Goal: Information Seeking & Learning: Learn about a topic

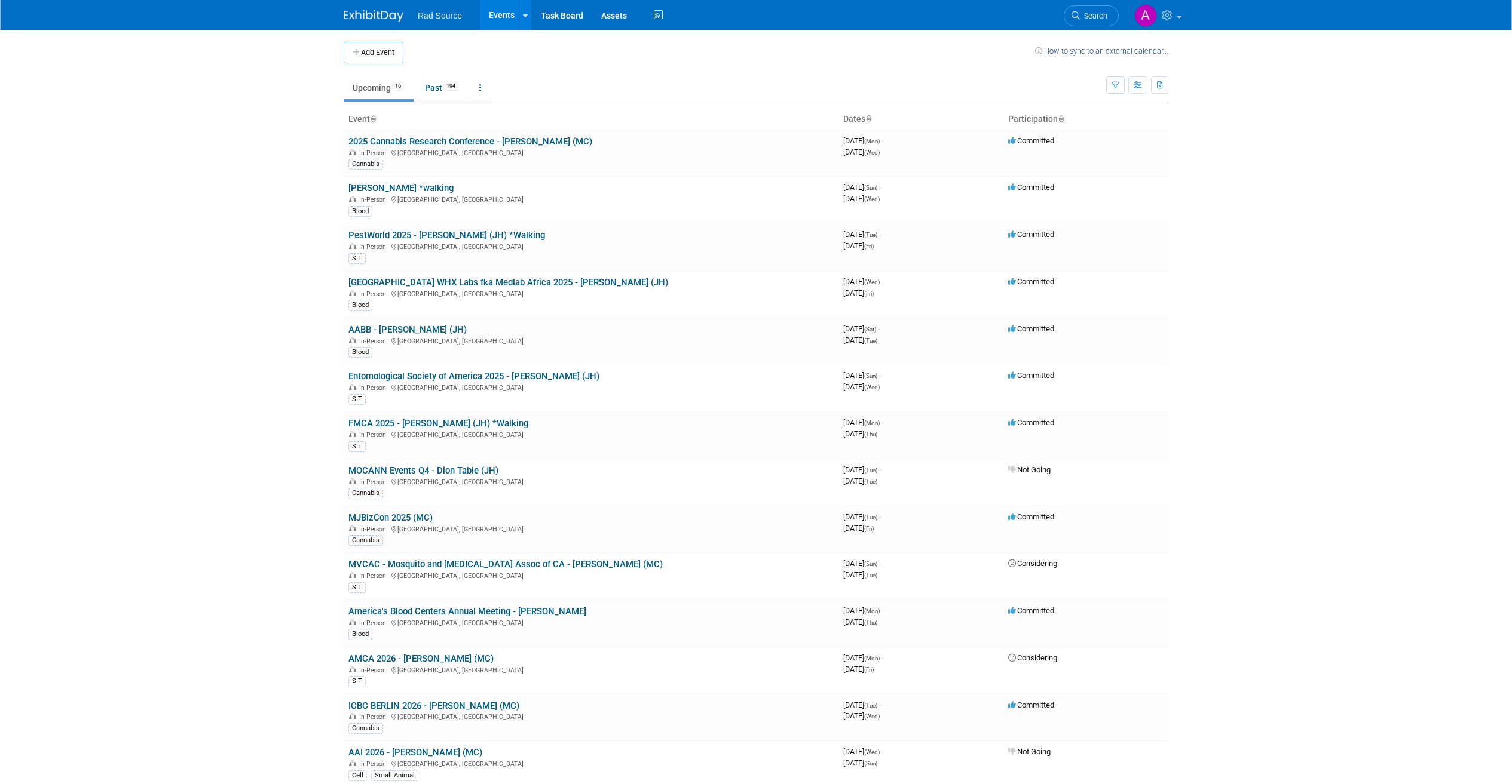
click at [272, 214] on body "Rad Source Events Add Event Bulk Upload Events Shareable Event Boards Recently …" at bounding box center [756, 392] width 1512 height 784
click at [384, 331] on link "AABB - [PERSON_NAME] (JH)" at bounding box center [408, 330] width 118 height 10
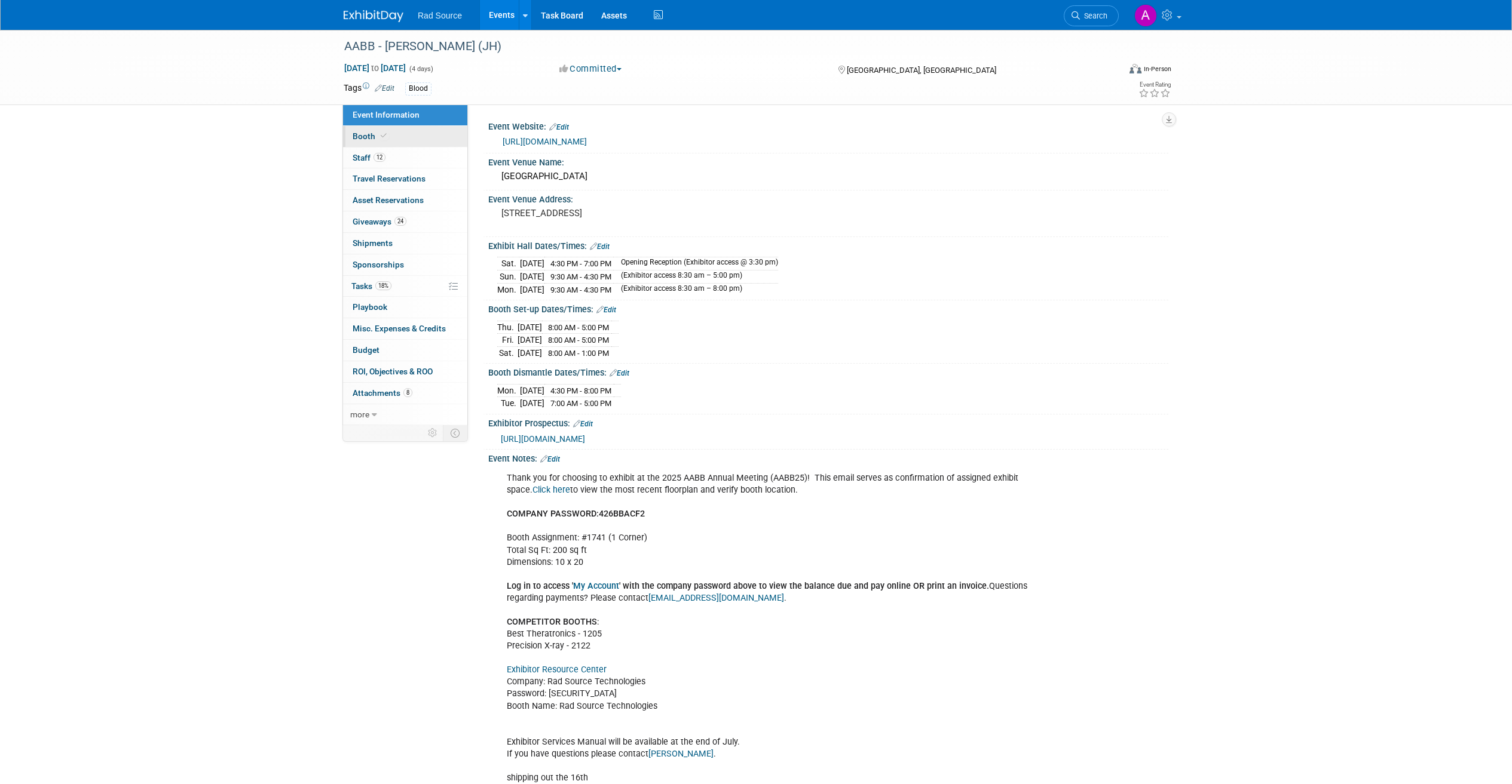
click at [420, 135] on link "Booth" at bounding box center [405, 137] width 124 height 21
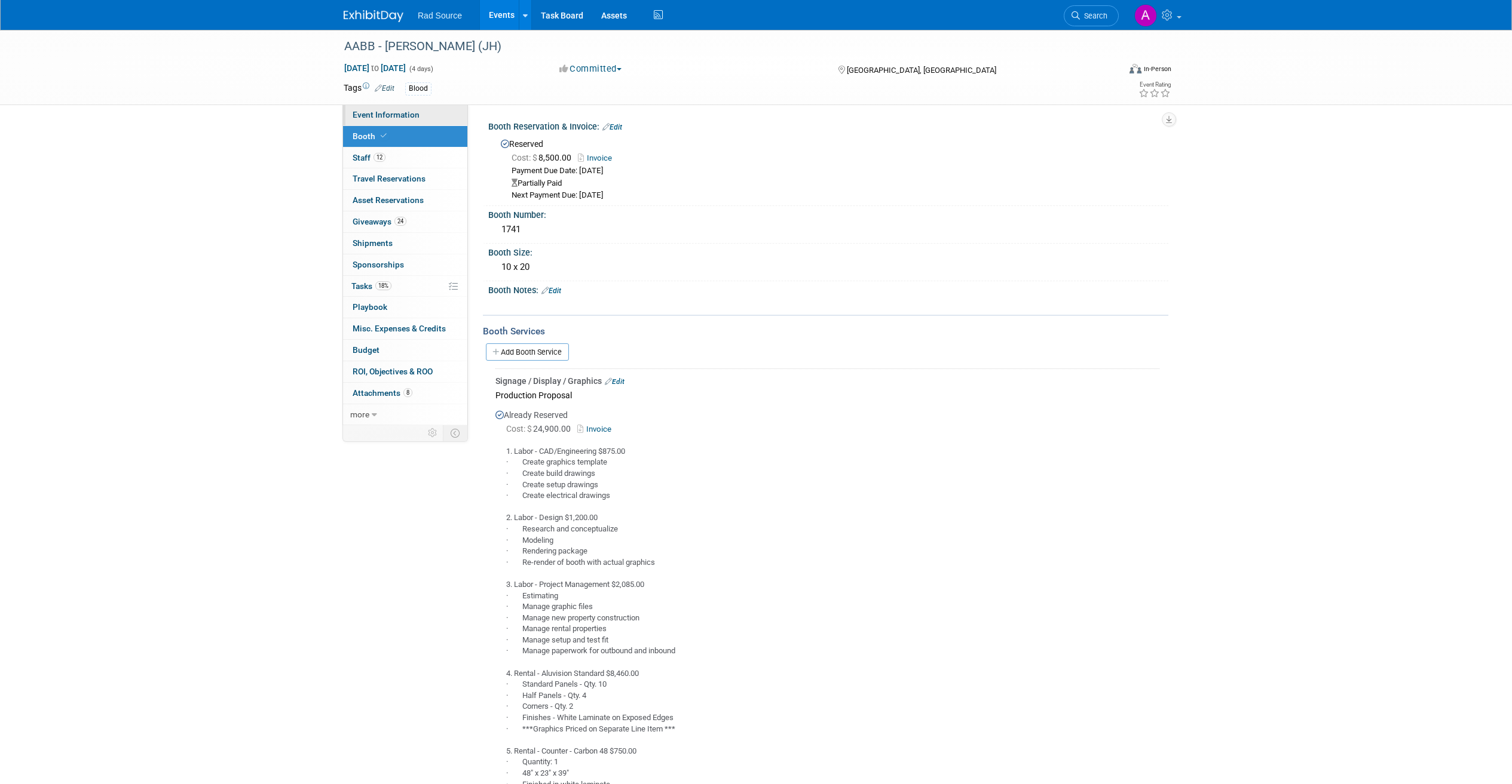
click at [396, 116] on span "Event Information" at bounding box center [387, 114] width 67 height 10
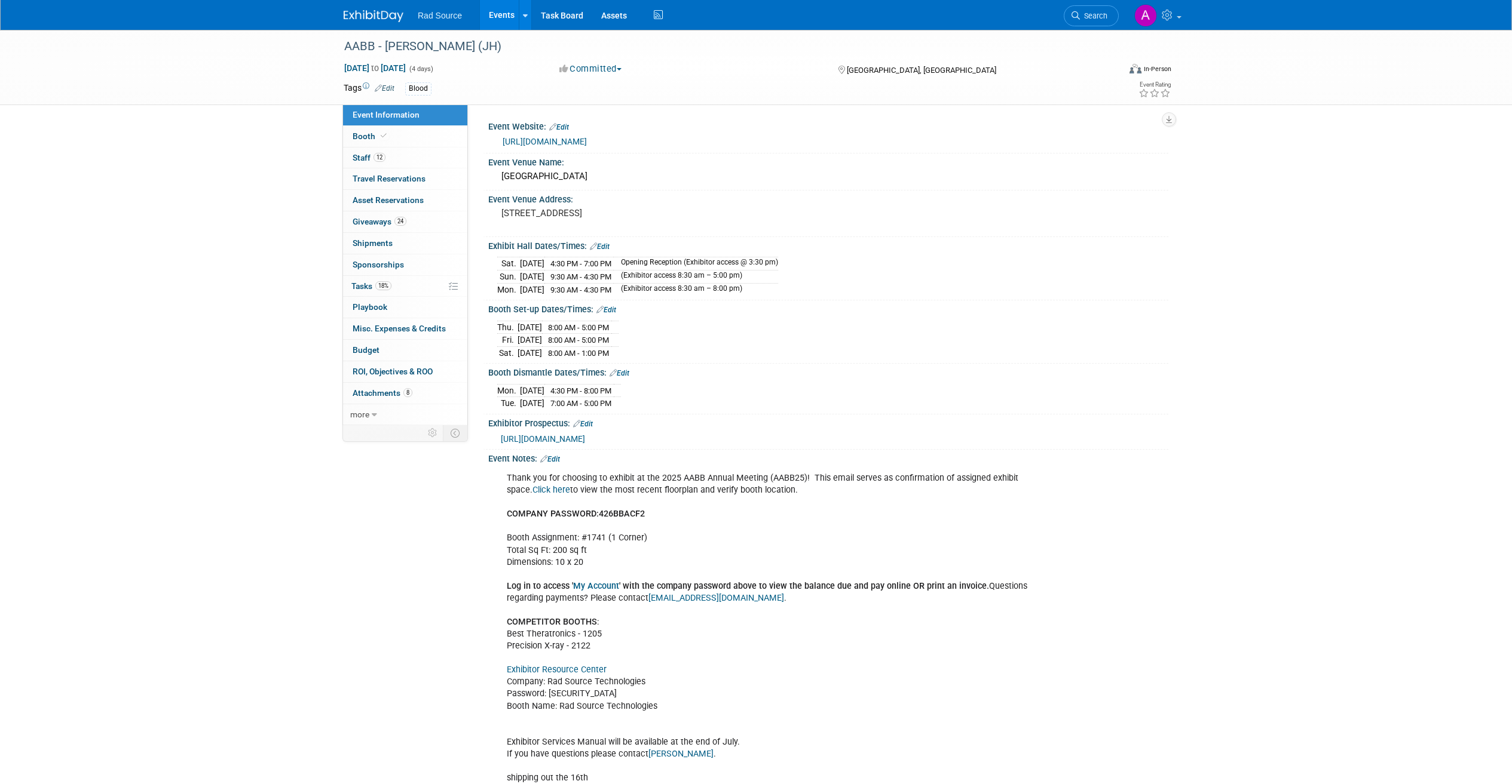
drag, startPoint x: 522, startPoint y: 261, endPoint x: 545, endPoint y: 261, distance: 23.0
click at [544, 261] on td "Oct 25, 2025" at bounding box center [532, 264] width 25 height 13
click at [537, 260] on td "Oct 25, 2025" at bounding box center [532, 264] width 25 height 13
drag, startPoint x: 535, startPoint y: 290, endPoint x: 604, endPoint y: 285, distance: 69.2
click at [604, 285] on tr "Mon. Oct 27, 2025 9:30 AM - 4:30 PM (Exhibitor access 8:30 am – 8:00 pm)" at bounding box center [638, 289] width 281 height 13
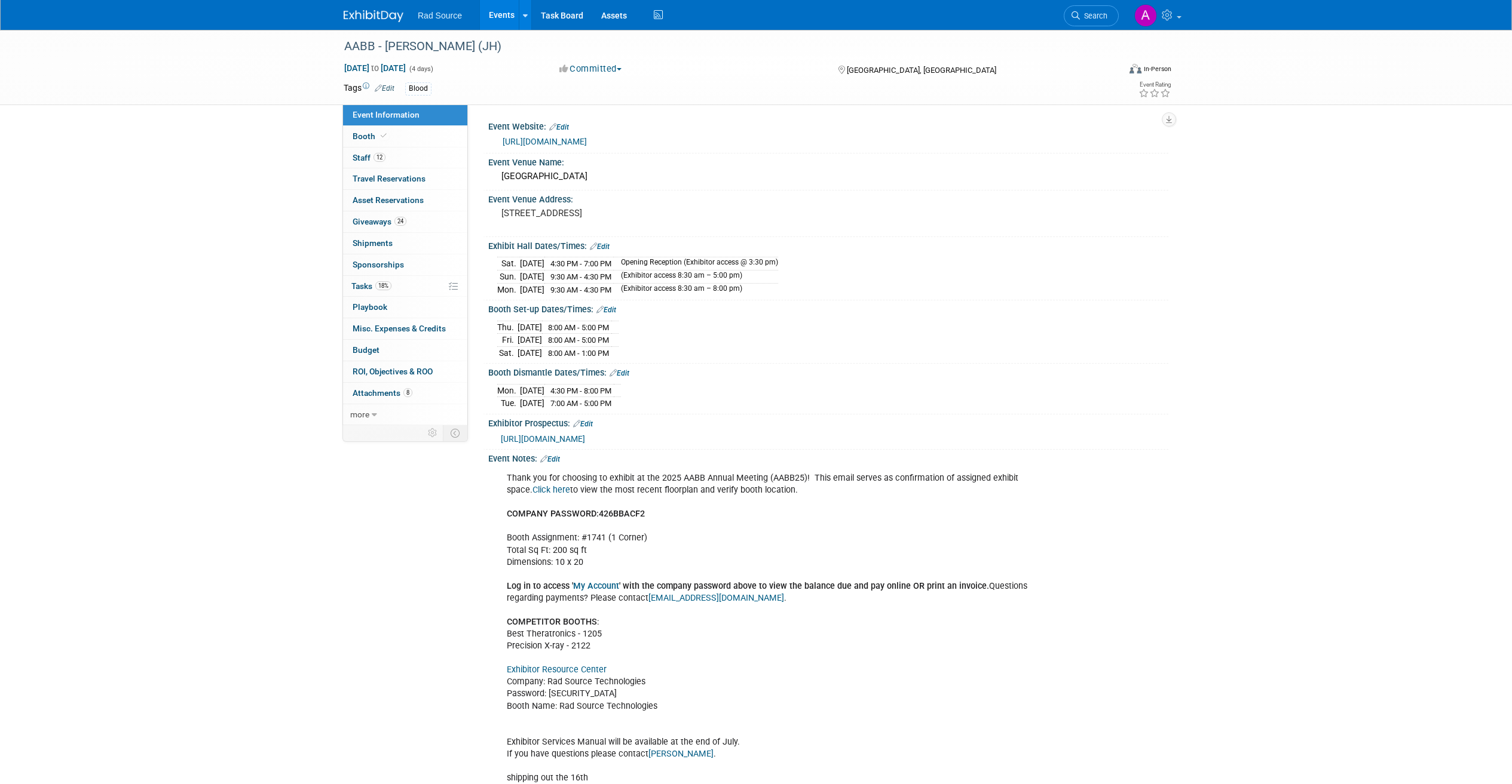
click at [544, 285] on td "Oct 27, 2025" at bounding box center [532, 289] width 25 height 13
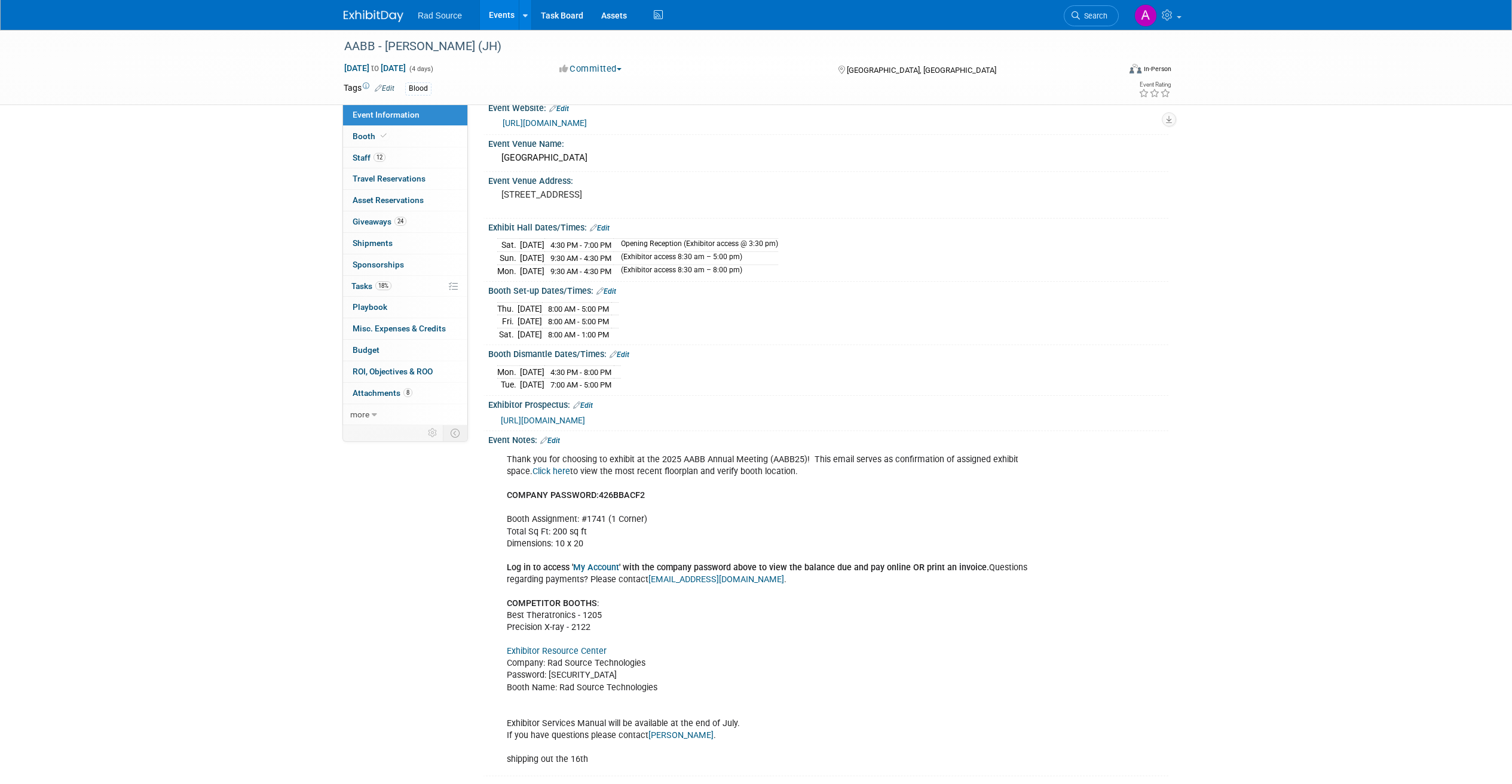
scroll to position [22, 0]
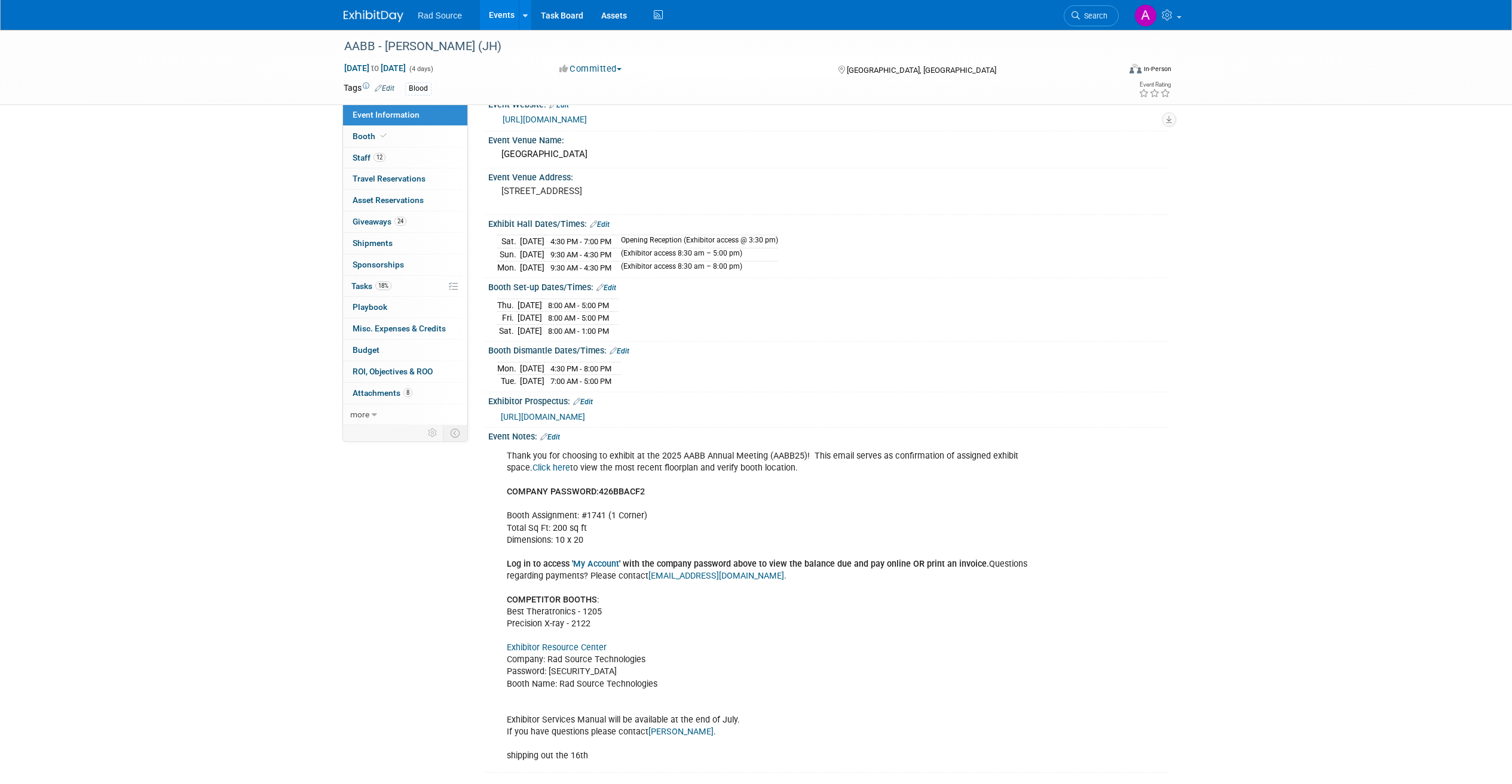
click at [276, 546] on div "AABB - Catherine (JH) Oct 25, 2025 to Oct 28, 2025 (4 days) Oct 25, 2025 to Oct…" at bounding box center [756, 402] width 1512 height 789
click at [282, 543] on div "AABB - Catherine (JH) Oct 25, 2025 to Oct 28, 2025 (4 days) Oct 25, 2025 to Oct…" at bounding box center [756, 402] width 1512 height 789
click at [287, 537] on div "AABB - Catherine (JH) Oct 25, 2025 to Oct 28, 2025 (4 days) Oct 25, 2025 to Oct…" at bounding box center [756, 402] width 1512 height 789
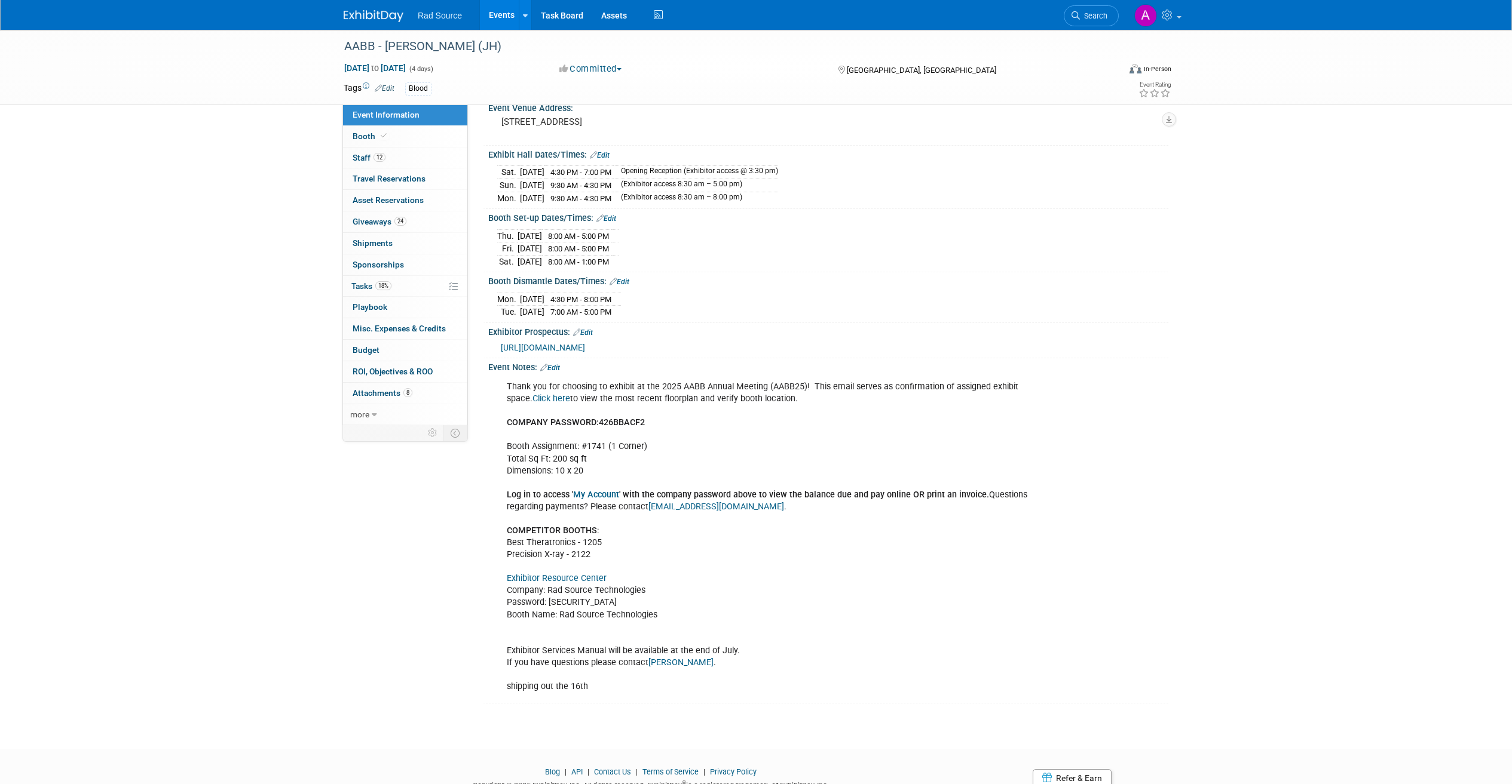
scroll to position [92, 0]
click at [305, 519] on div "AABB - Catherine (JH) Oct 25, 2025 to Oct 28, 2025 (4 days) Oct 25, 2025 to Oct…" at bounding box center [756, 333] width 1512 height 789
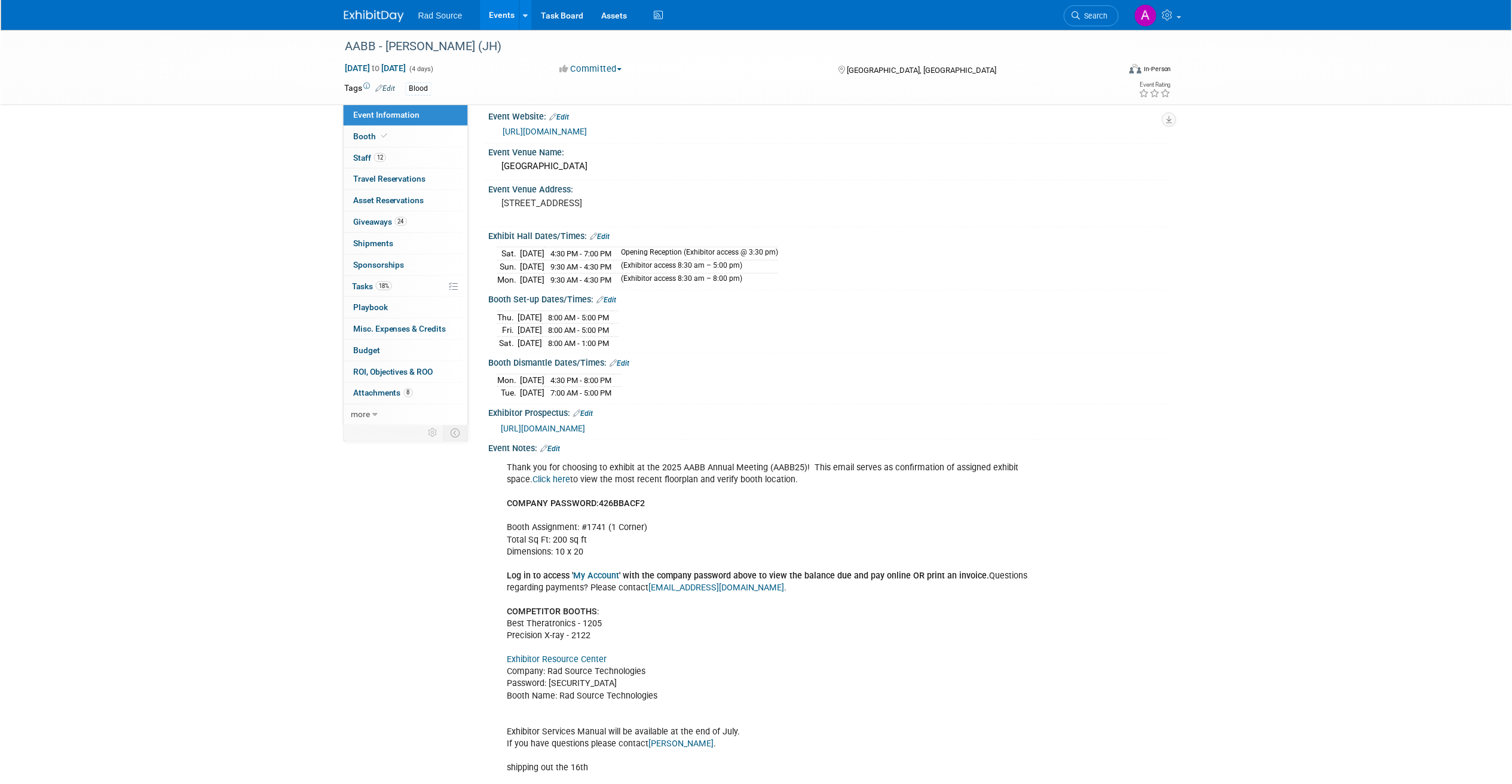
scroll to position [1, 0]
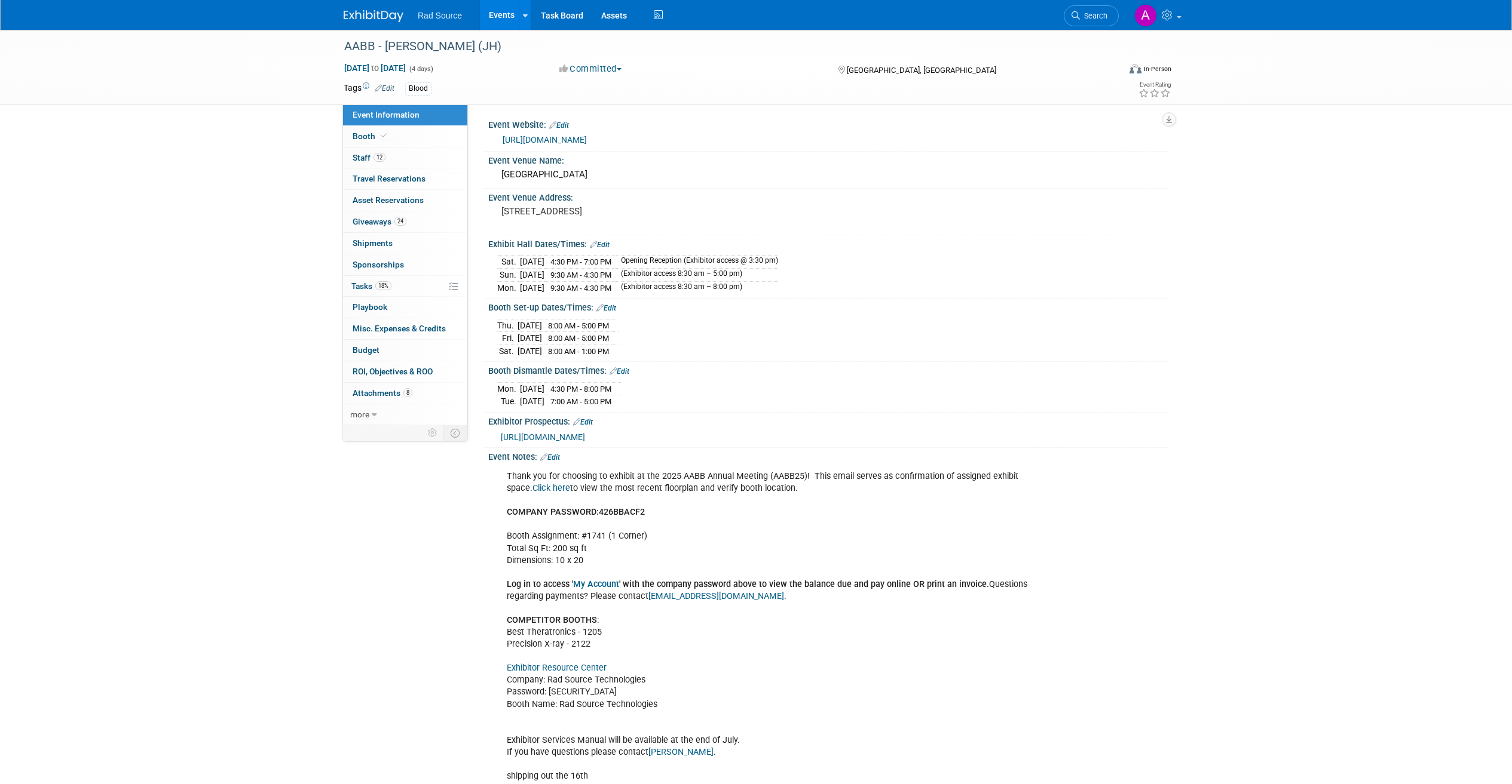
drag, startPoint x: 494, startPoint y: 474, endPoint x: 958, endPoint y: 491, distance: 464.3
click at [958, 491] on div "Thank you for choosing to exhibit at the 2025 AABB Annual Meeting (AABB25)! Thi…" at bounding box center [828, 626] width 680 height 328
click at [958, 491] on div "Thank you for choosing to exhibit at the 2025 AABB Annual Meeting (AABB25)! Thi…" at bounding box center [768, 626] width 538 height 324
drag, startPoint x: 880, startPoint y: 492, endPoint x: 463, endPoint y: 479, distance: 417.2
click at [463, 479] on div "Event Information Event Info Booth Booth 12 Staff 12 Staff 0 Travel Reservation…" at bounding box center [756, 411] width 843 height 765
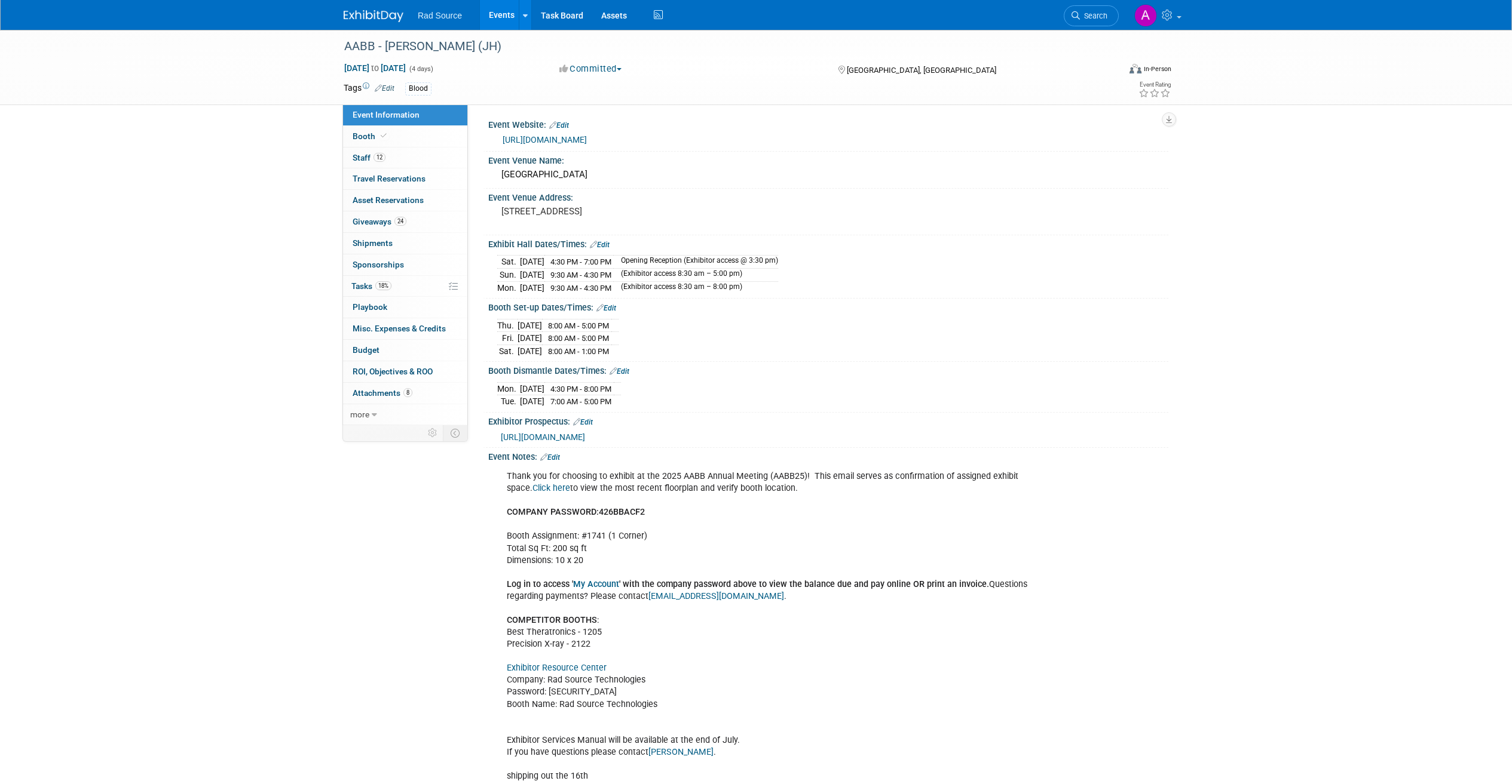
click at [464, 478] on div "Event Information Event Info Booth Booth 12 Staff 12 Staff 0 Travel Reservation…" at bounding box center [756, 411] width 843 height 765
click at [410, 507] on div "Event Information Event Info Booth Booth 12 Staff 12 Staff 0 Travel Reservation…" at bounding box center [756, 411] width 843 height 765
drag, startPoint x: 476, startPoint y: 479, endPoint x: 919, endPoint y: 536, distance: 446.7
click at [912, 536] on div "Event Information Event Info Booth Booth 12 Staff 12 Staff 0 Travel Reservation…" at bounding box center [756, 411] width 843 height 765
click at [932, 534] on div "Thank you for choosing to exhibit at the 2025 AABB Annual Meeting (AABB25)! Thi…" at bounding box center [768, 626] width 538 height 324
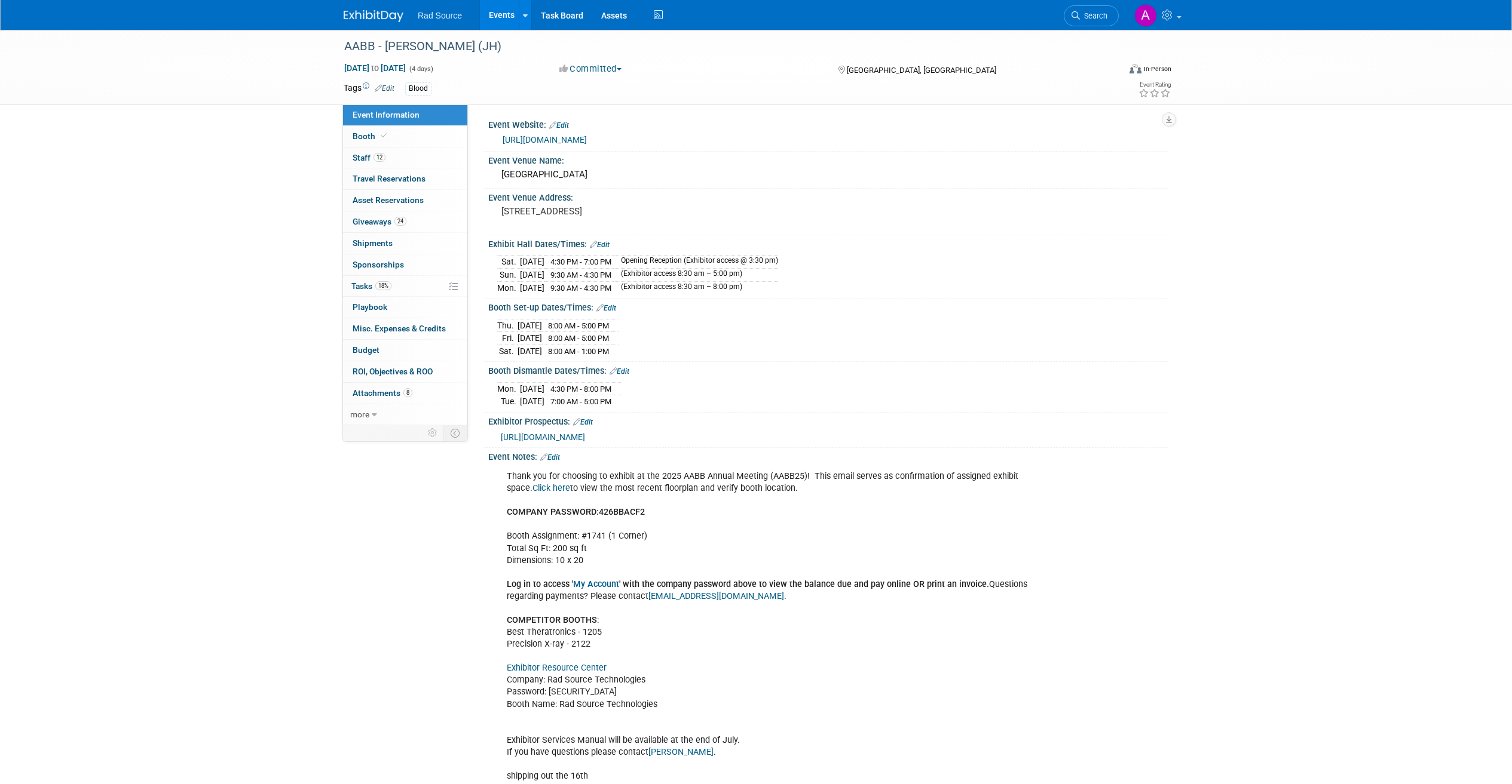
click at [296, 531] on div "AABB - Catherine (JH) Oct 25, 2025 to Oct 28, 2025 (4 days) Oct 25, 2025 to Oct…" at bounding box center [756, 423] width 1512 height 789
click at [587, 140] on link "https://www.aabb.org/annual-meeting" at bounding box center [544, 140] width 84 height 10
click at [324, 668] on div "AABB - Catherine (JH) Oct 25, 2025 to Oct 28, 2025 (4 days) Oct 25, 2025 to Oct…" at bounding box center [756, 423] width 1512 height 789
